Goal: Task Accomplishment & Management: Use online tool/utility

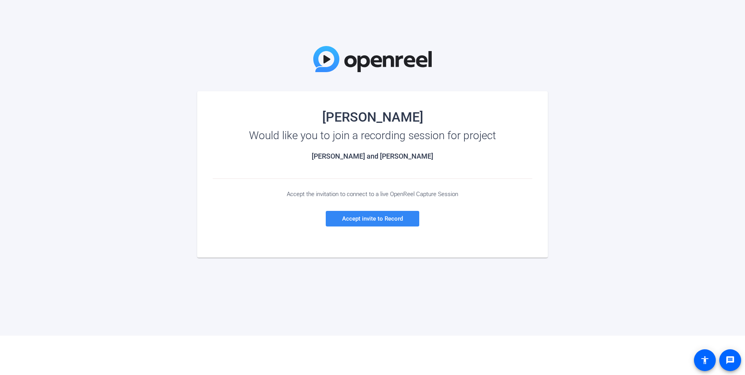
click at [375, 223] on span at bounding box center [373, 218] width 94 height 19
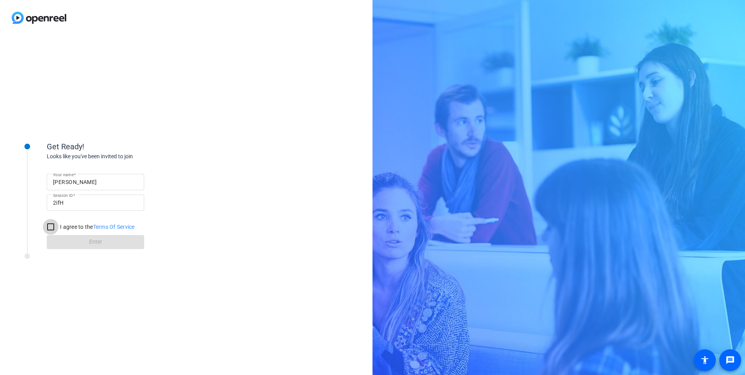
click at [46, 226] on input "I agree to the Terms Of Service" at bounding box center [51, 227] width 16 height 16
checkbox input "true"
click at [90, 245] on span "Enter" at bounding box center [95, 242] width 13 height 8
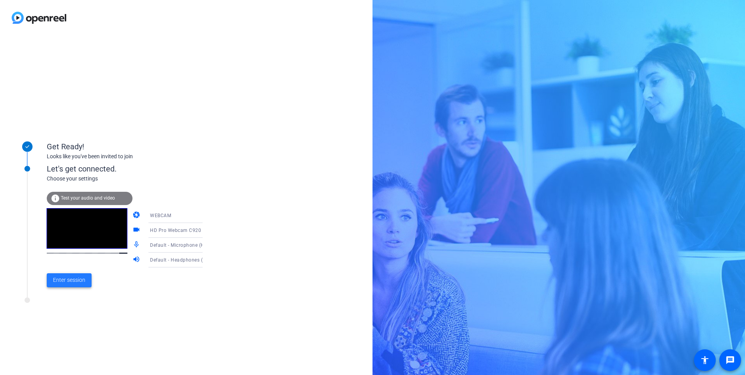
click at [71, 284] on span "Enter session" at bounding box center [69, 280] width 32 height 8
